Goal: Information Seeking & Learning: Learn about a topic

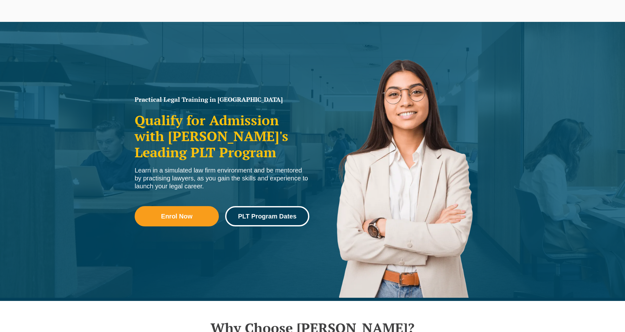
click at [268, 220] on link "PLT Program Dates" at bounding box center [267, 216] width 84 height 20
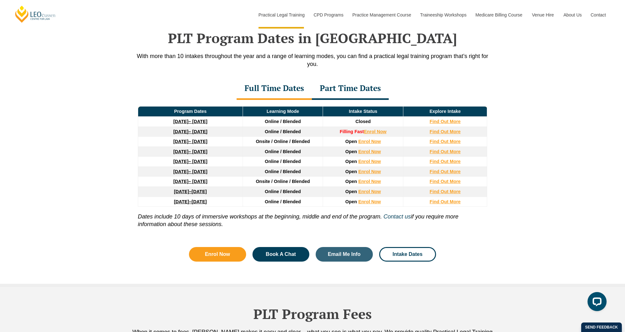
click at [348, 91] on div "Part Time Dates" at bounding box center [350, 89] width 77 height 22
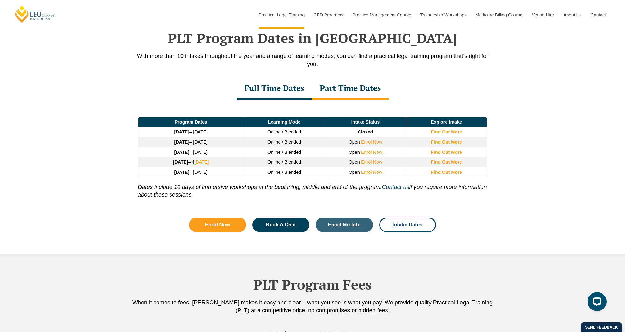
click at [278, 89] on div "Full Time Dates" at bounding box center [274, 89] width 75 height 22
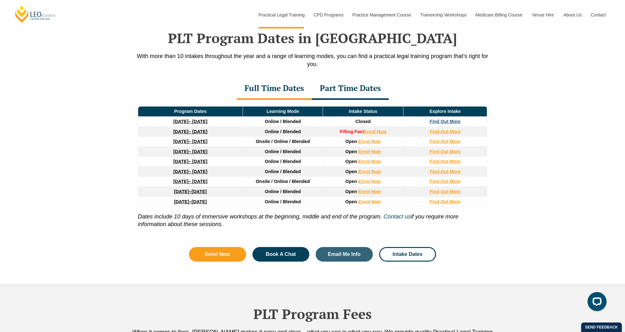
click at [436, 122] on strong "Find Out More" at bounding box center [445, 121] width 31 height 5
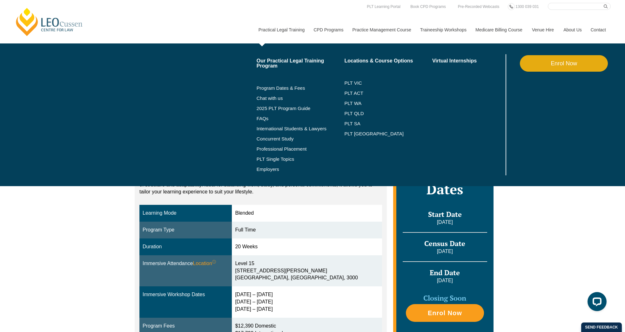
click at [267, 30] on link "Practical Legal Training" at bounding box center [281, 29] width 55 height 27
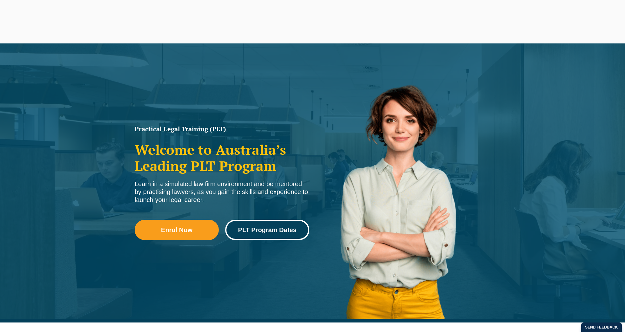
click at [259, 233] on span "PLT Program Dates" at bounding box center [267, 230] width 58 height 6
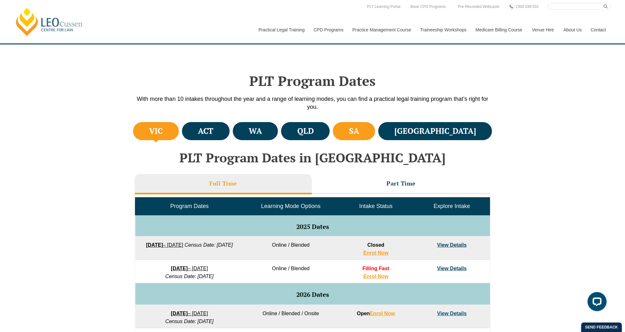
click at [359, 135] on h4 "SA" at bounding box center [354, 131] width 10 height 10
click at [151, 130] on li "VIC" at bounding box center [156, 131] width 46 height 18
click at [230, 131] on li "ACT" at bounding box center [206, 131] width 48 height 18
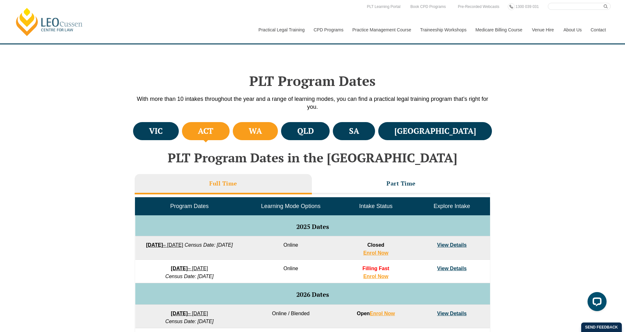
click at [262, 133] on h4 "WA" at bounding box center [255, 131] width 13 height 10
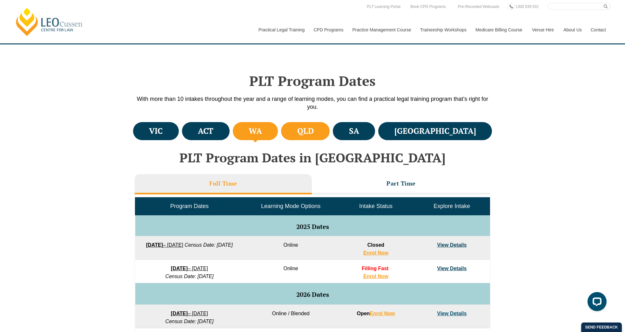
click at [330, 132] on li "QLD" at bounding box center [305, 131] width 49 height 18
click at [375, 132] on li "SA" at bounding box center [354, 131] width 42 height 18
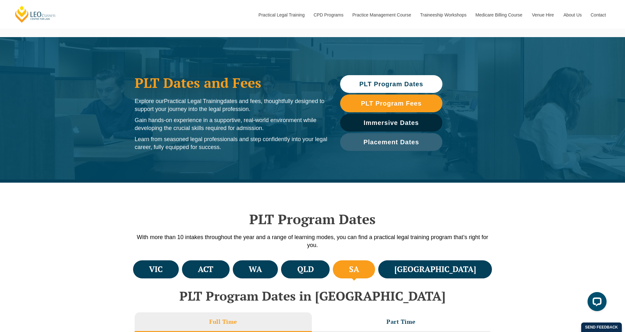
scroll to position [18, 0]
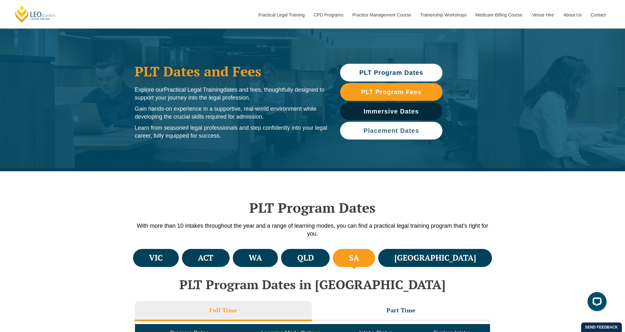
click at [400, 132] on span "Placement Dates" at bounding box center [391, 131] width 56 height 6
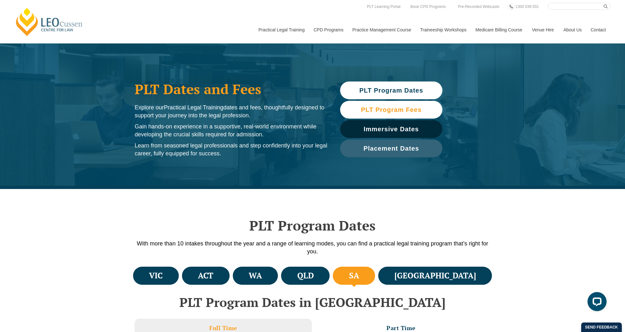
click at [400, 111] on span "PLT Program Fees" at bounding box center [391, 110] width 61 height 6
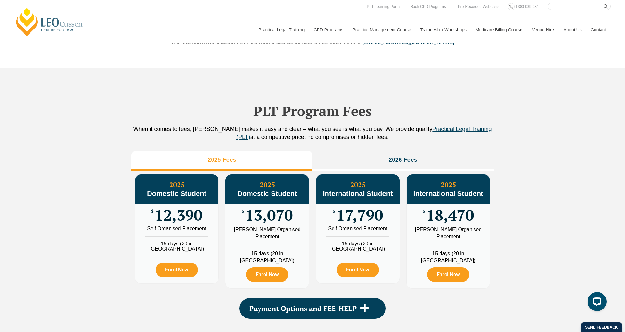
scroll to position [707, 0]
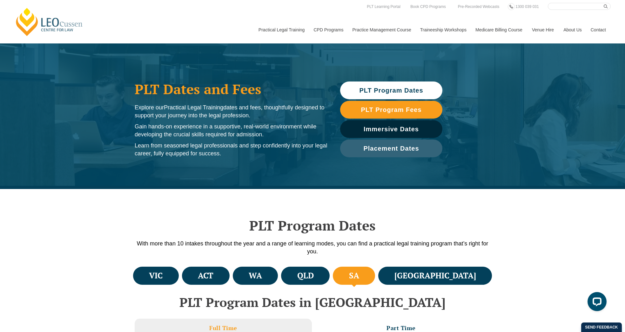
click at [396, 91] on span "PLT Program Dates" at bounding box center [391, 90] width 64 height 6
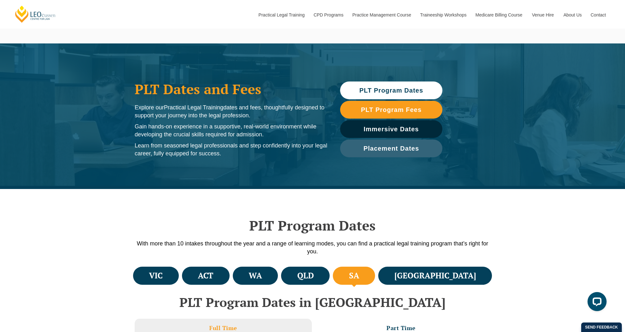
scroll to position [189, 0]
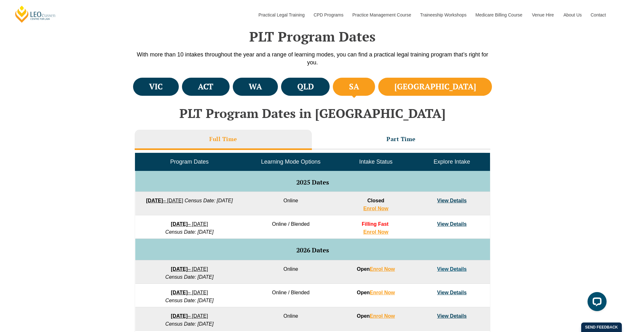
click at [464, 84] on h4 "NSW" at bounding box center [435, 87] width 82 height 10
click at [359, 84] on h4 "SA" at bounding box center [354, 87] width 10 height 10
click at [462, 87] on h4 "NSW" at bounding box center [435, 87] width 82 height 10
click at [375, 87] on li "SA" at bounding box center [354, 87] width 42 height 18
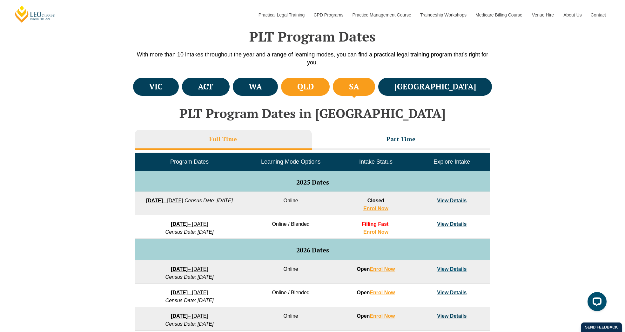
click at [330, 85] on li "QLD" at bounding box center [305, 87] width 49 height 18
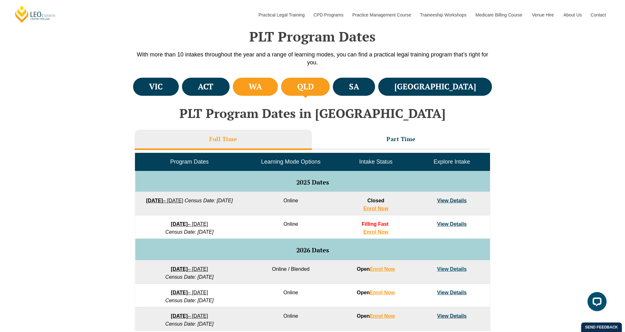
click at [278, 81] on li "WA" at bounding box center [255, 87] width 45 height 18
click at [213, 89] on h4 "ACT" at bounding box center [206, 87] width 16 height 10
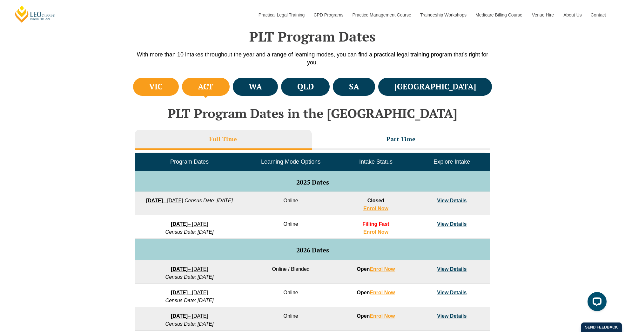
click at [163, 88] on h4 "VIC" at bounding box center [156, 87] width 14 height 10
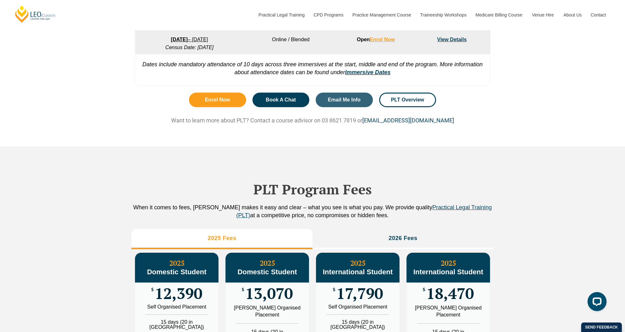
scroll to position [598, 0]
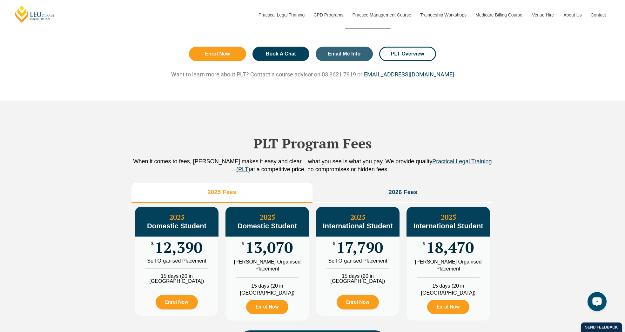
click at [595, 299] on div "Open LiveChat chat widget" at bounding box center [596, 301] width 11 height 11
click at [537, 130] on div "PLT Program Fees When it comes to fees, Leo Cussen makes it easy and clear – wh…" at bounding box center [312, 237] width 625 height 273
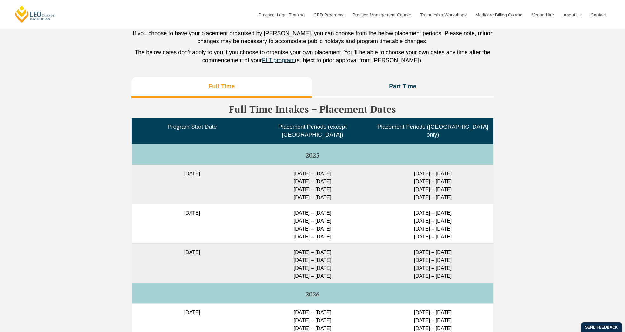
scroll to position [1621, 0]
